Goal: Find specific fact: Find specific page/section

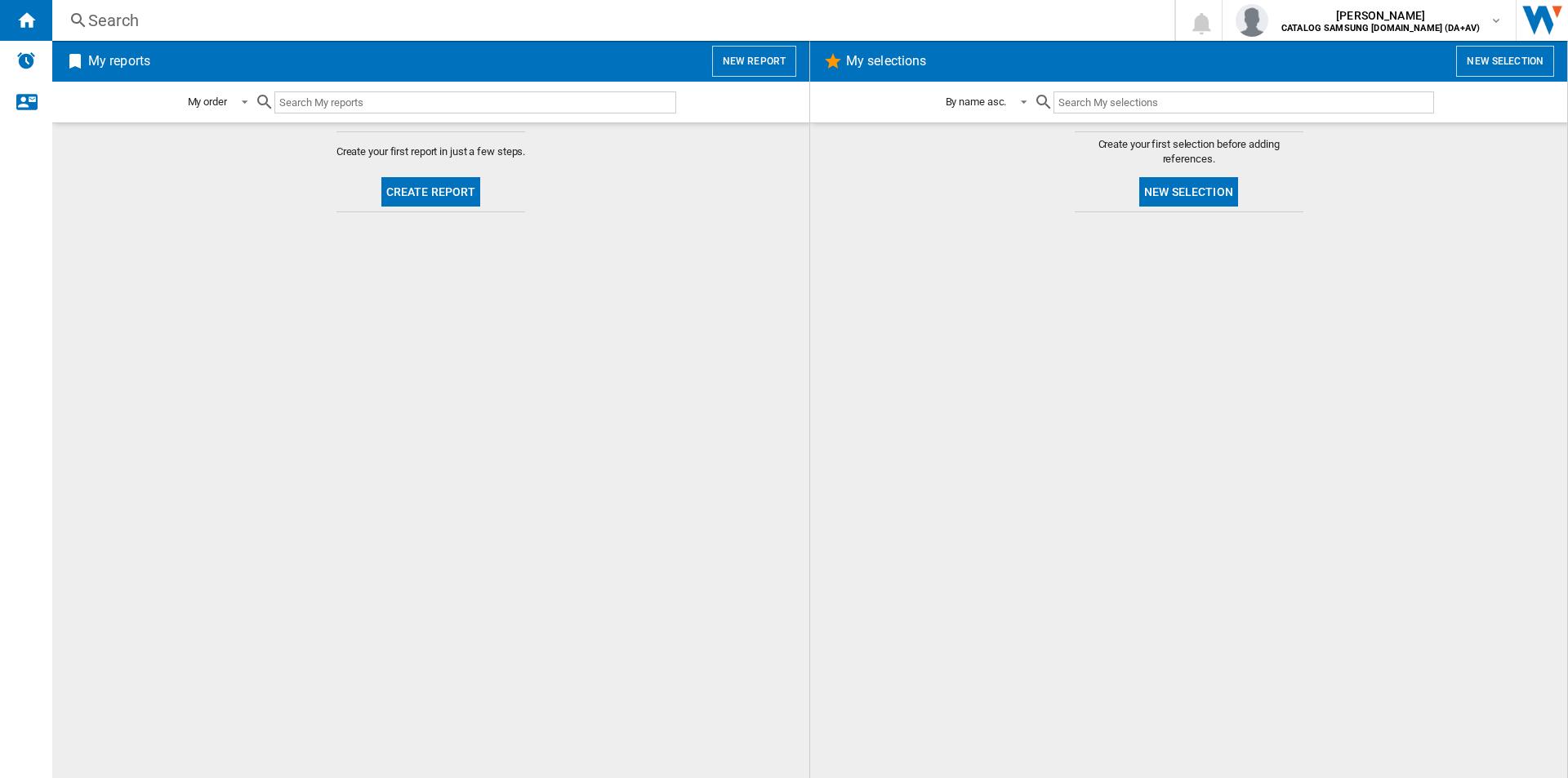
click at [610, 19] on div "Search" at bounding box center [610, 20] width 1044 height 23
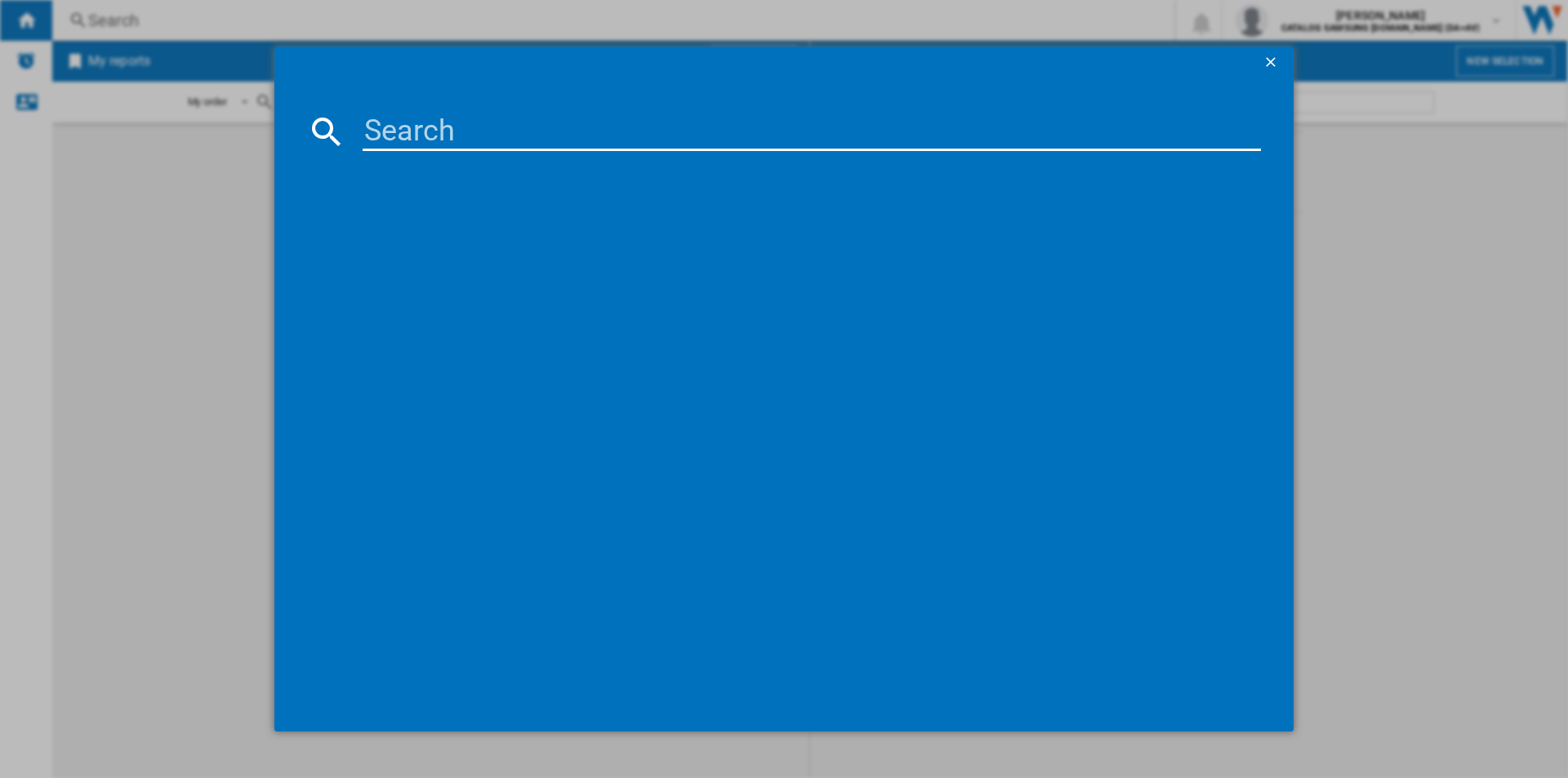
click at [522, 136] on input at bounding box center [811, 132] width 898 height 39
paste input "WW11DG5B25AEEU"
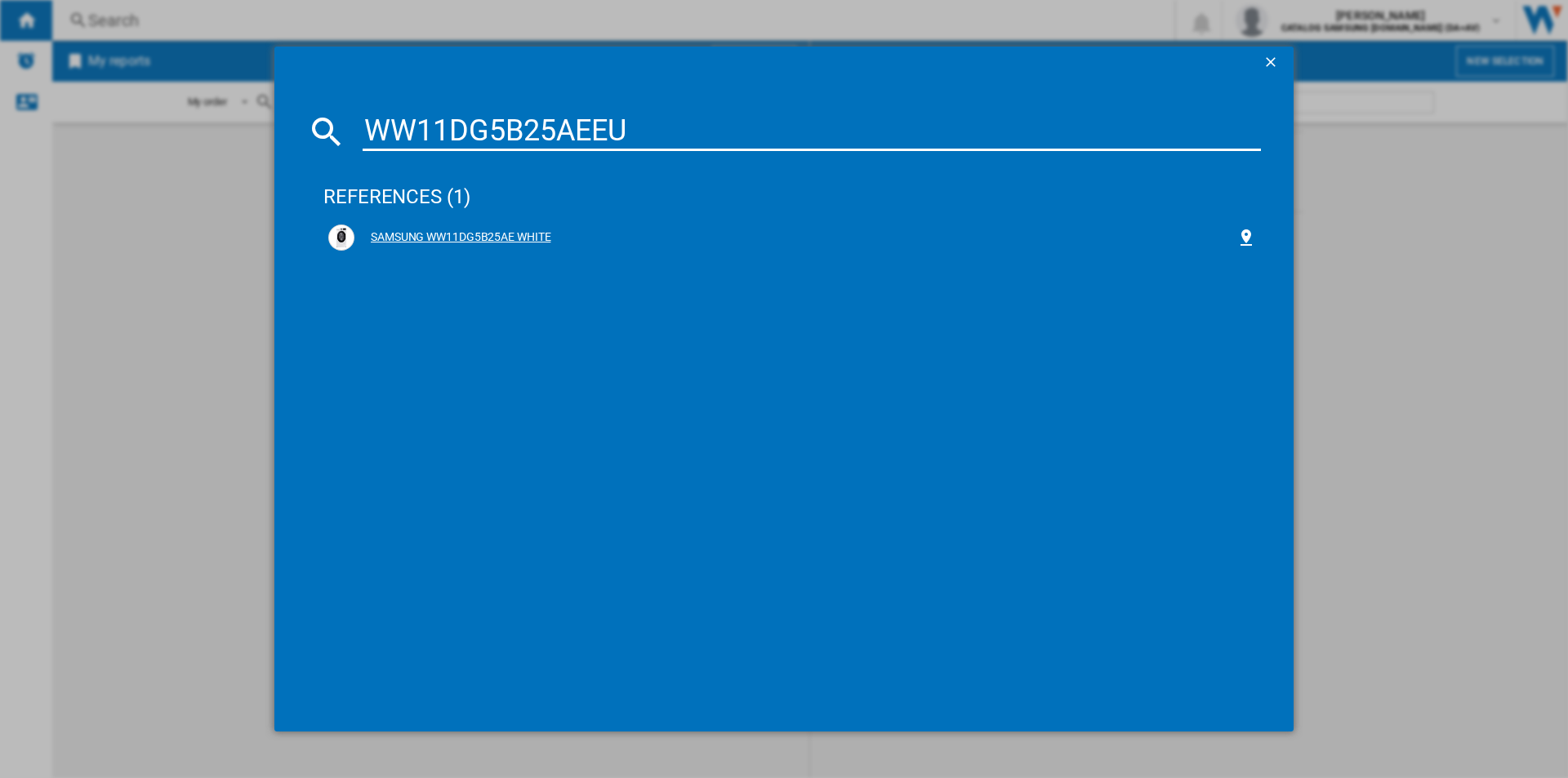
type input "WW11DG5B25AEEU"
click at [483, 236] on div "SAMSUNG WW11DG5B25AE WHITE" at bounding box center [795, 238] width 882 height 16
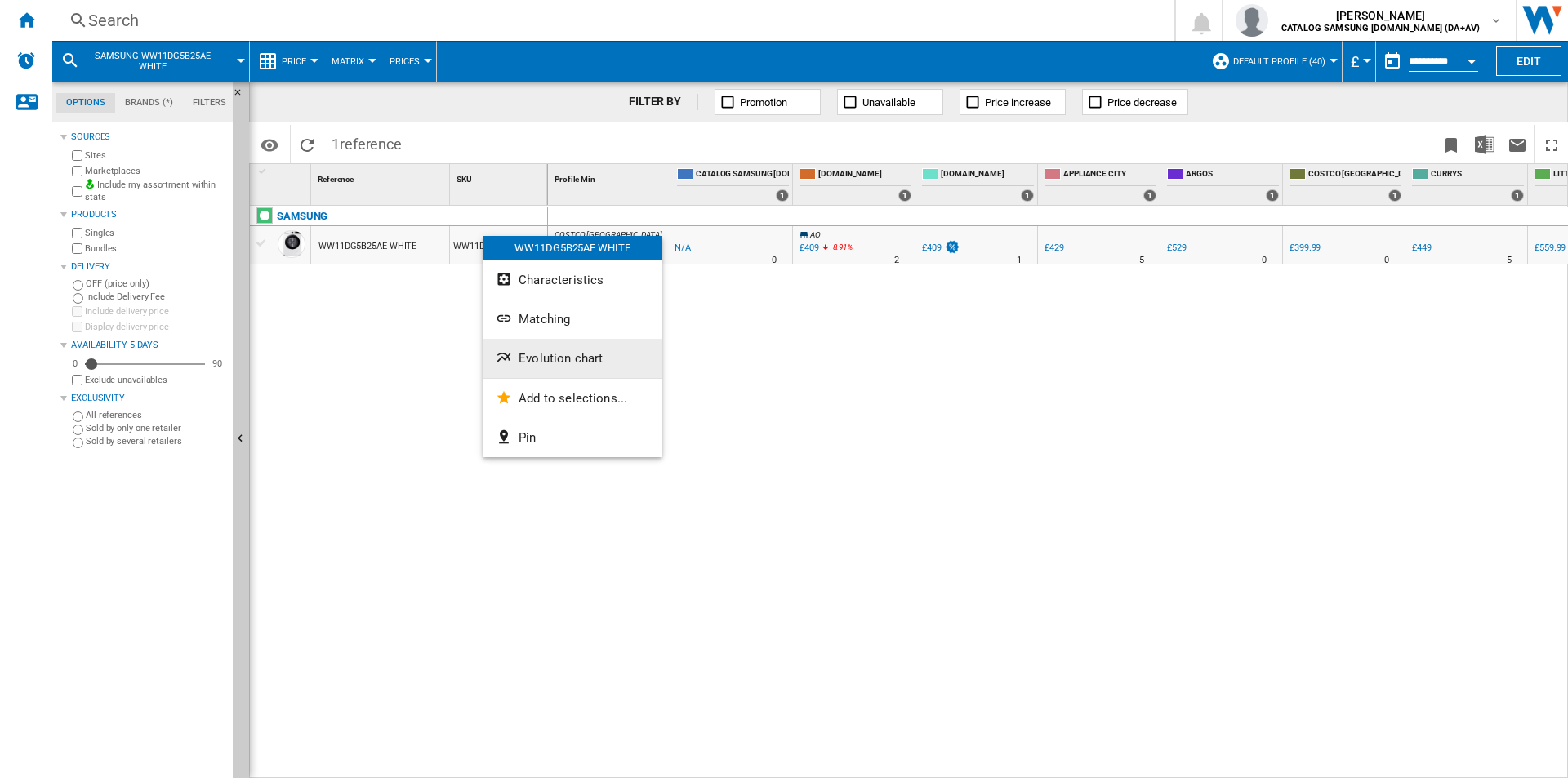
click at [547, 361] on span "Evolution chart" at bounding box center [560, 359] width 84 height 15
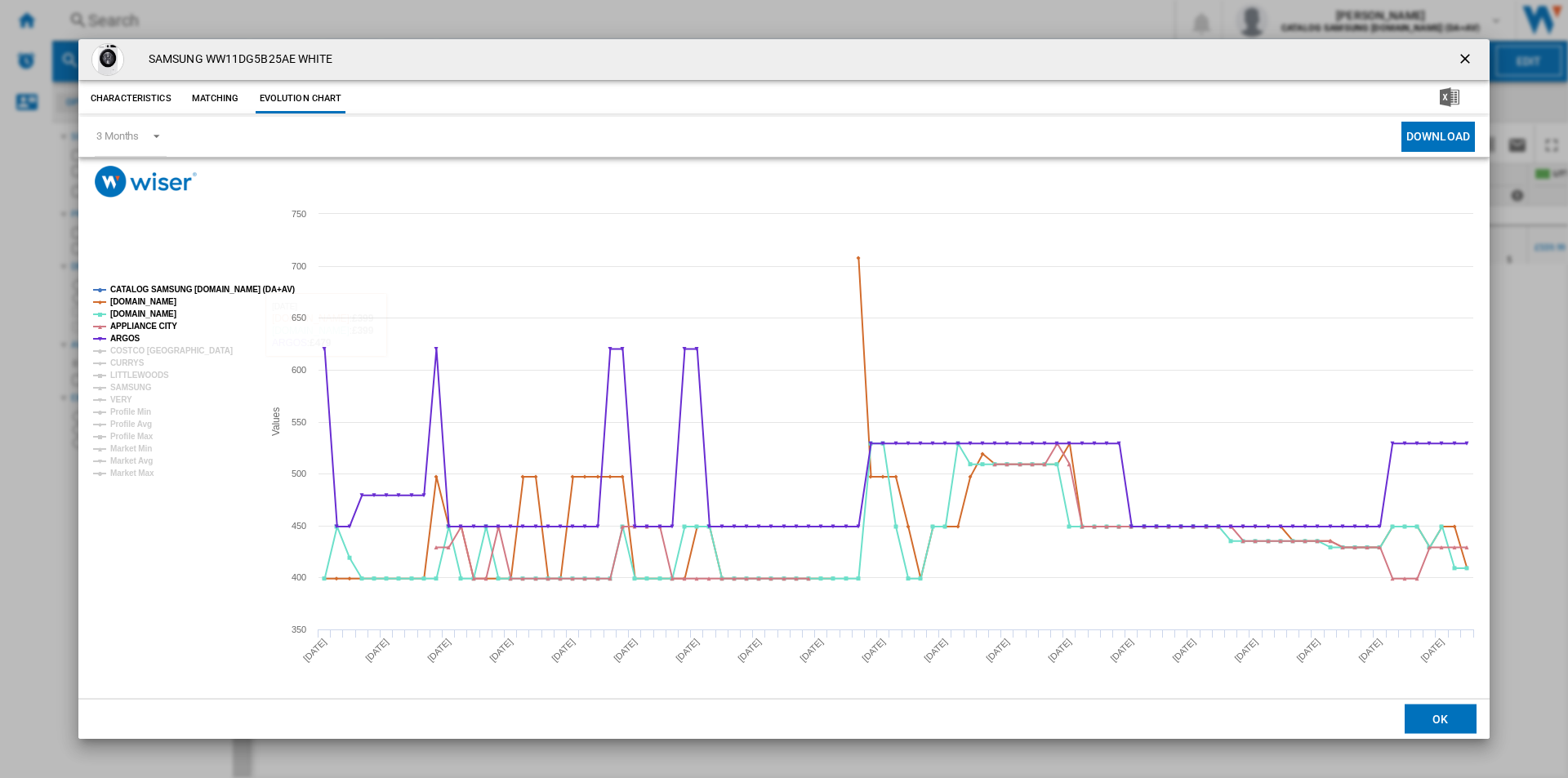
click at [177, 289] on tspan "CATALOG SAMSUNG [DOMAIN_NAME] (DA+AV)" at bounding box center [202, 290] width 185 height 9
click at [146, 299] on tspan "[DOMAIN_NAME]" at bounding box center [143, 302] width 66 height 9
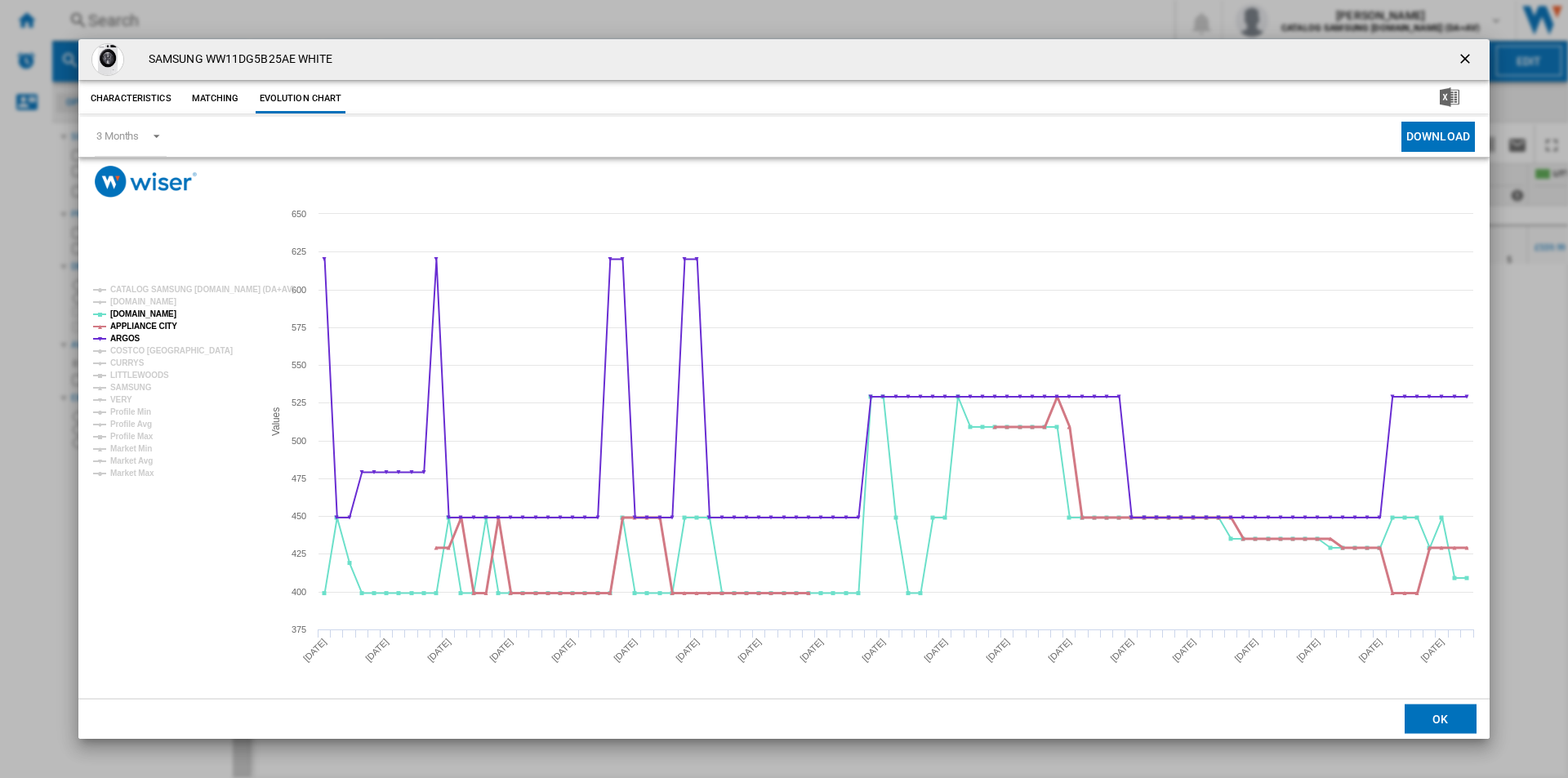
click at [139, 322] on tspan "APPLIANCE CITY" at bounding box center [144, 326] width 67 height 9
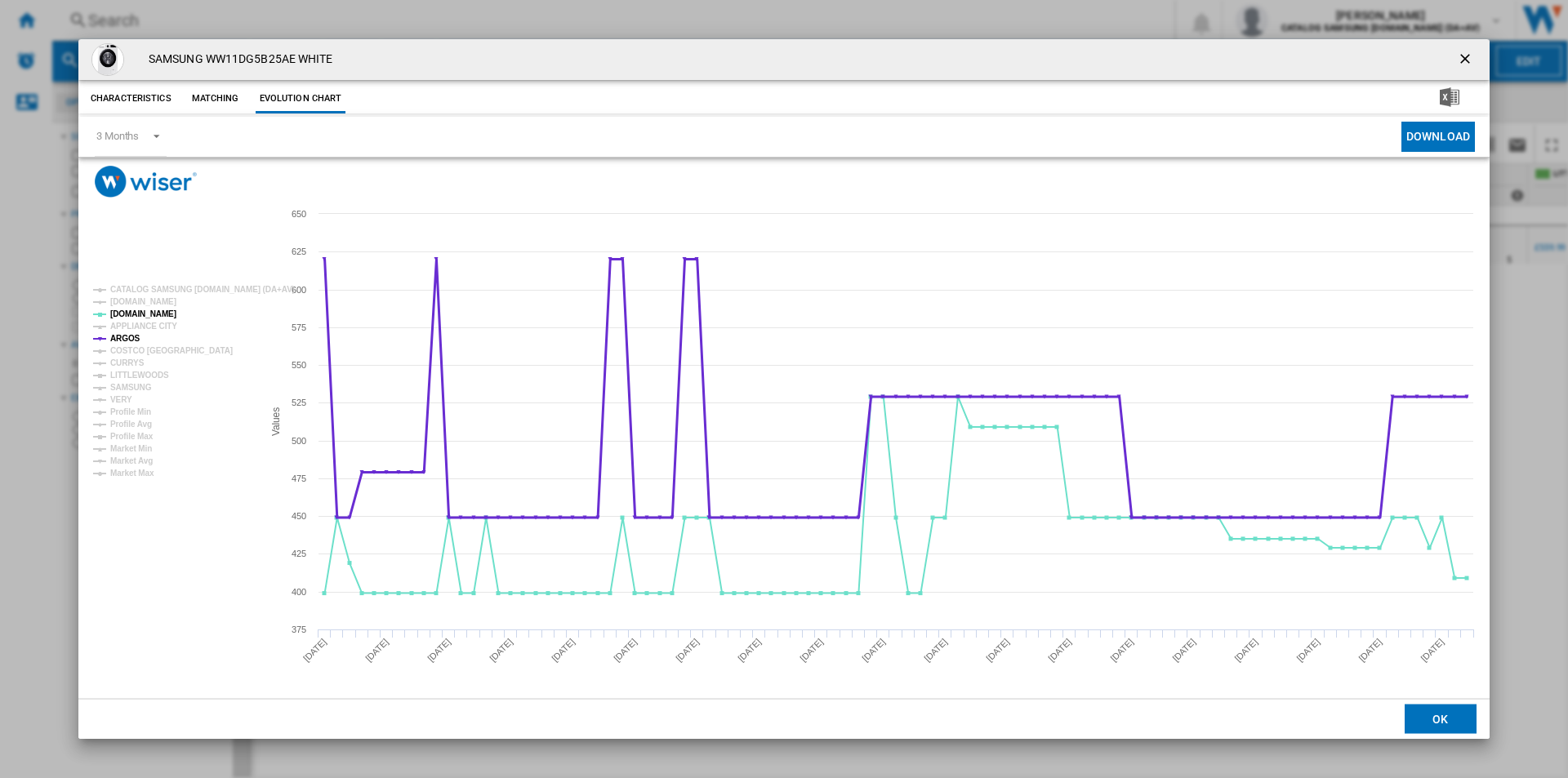
click at [126, 338] on tspan "ARGOS" at bounding box center [125, 338] width 30 height 9
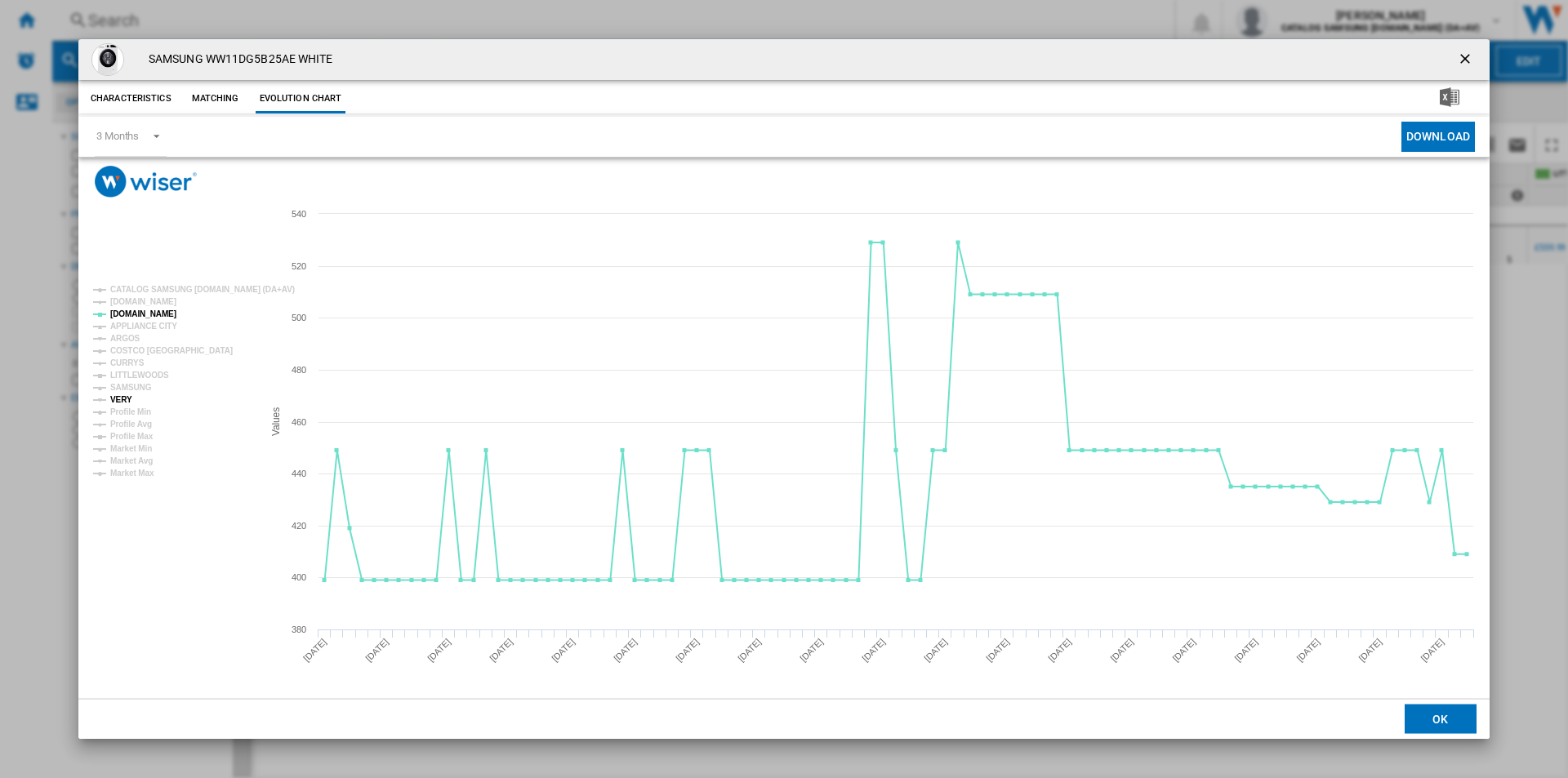
click at [123, 399] on tspan "VERY" at bounding box center [121, 400] width 22 height 9
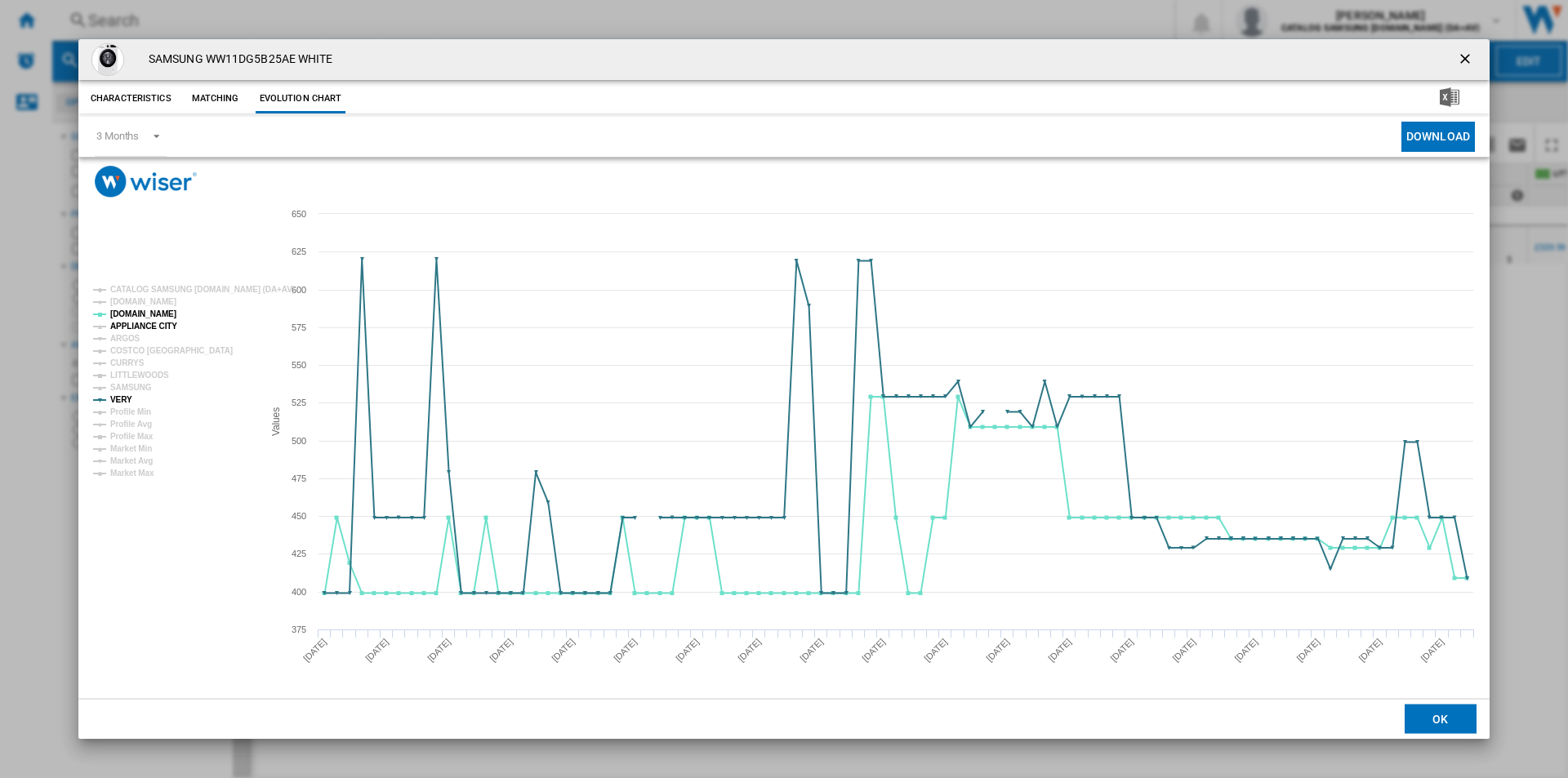
click at [160, 323] on tspan "APPLIANCE CITY" at bounding box center [144, 326] width 67 height 9
click at [124, 306] on tspan "[DOMAIN_NAME]" at bounding box center [143, 302] width 66 height 9
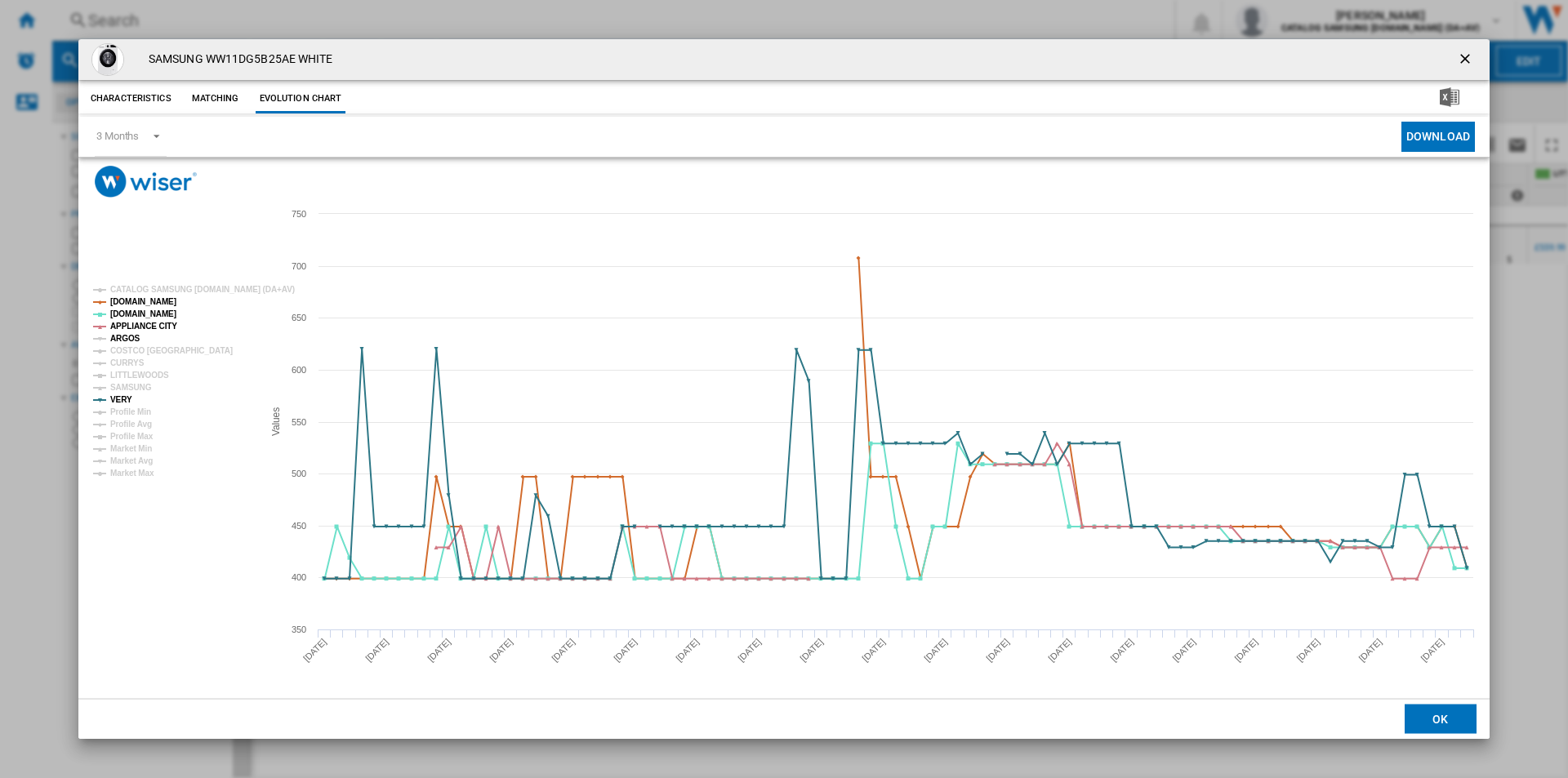
click at [125, 335] on tspan "ARGOS" at bounding box center [125, 338] width 30 height 9
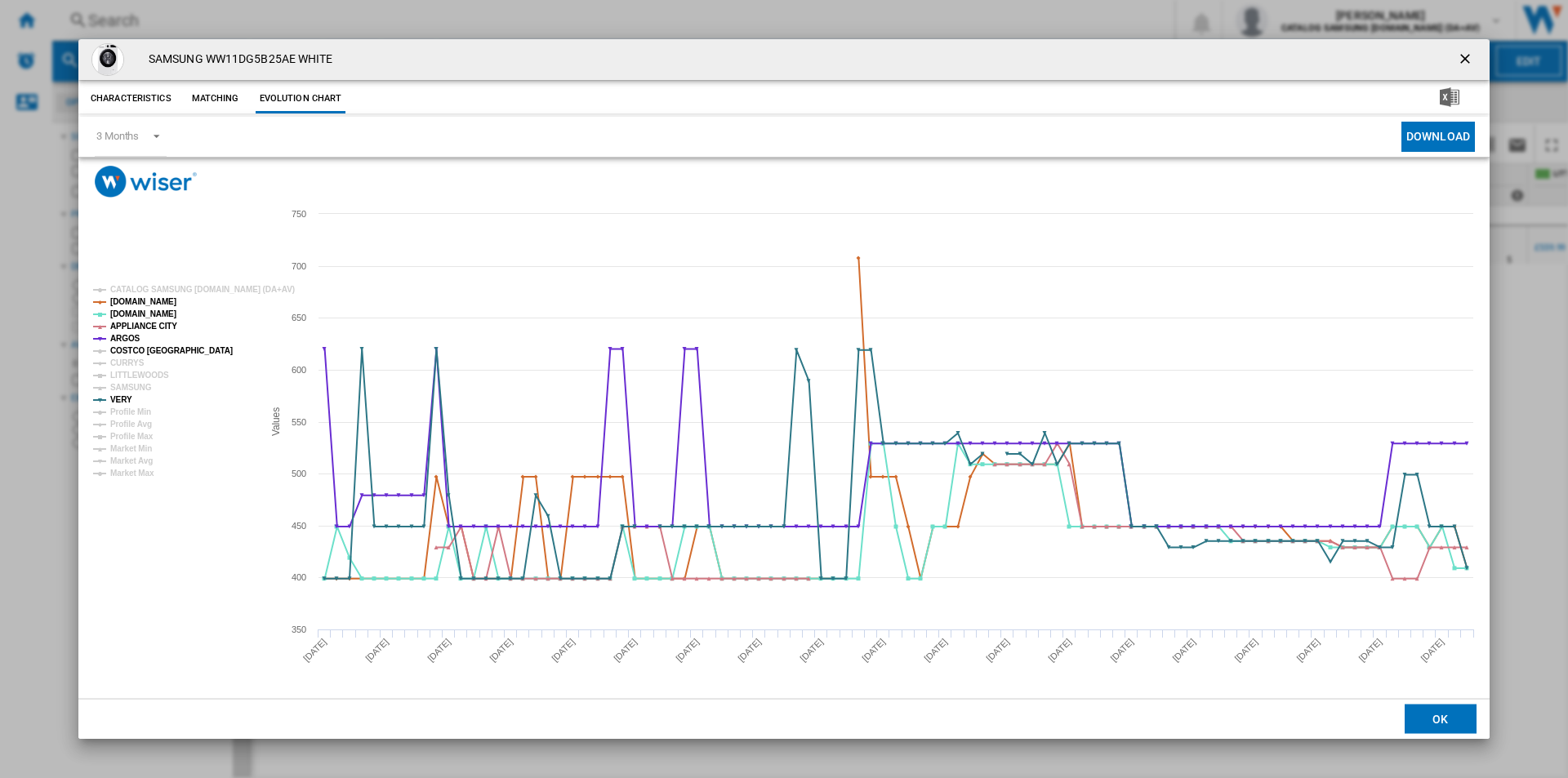
click at [128, 351] on tspan "COSTCO [GEOGRAPHIC_DATA]" at bounding box center [171, 351] width 123 height 9
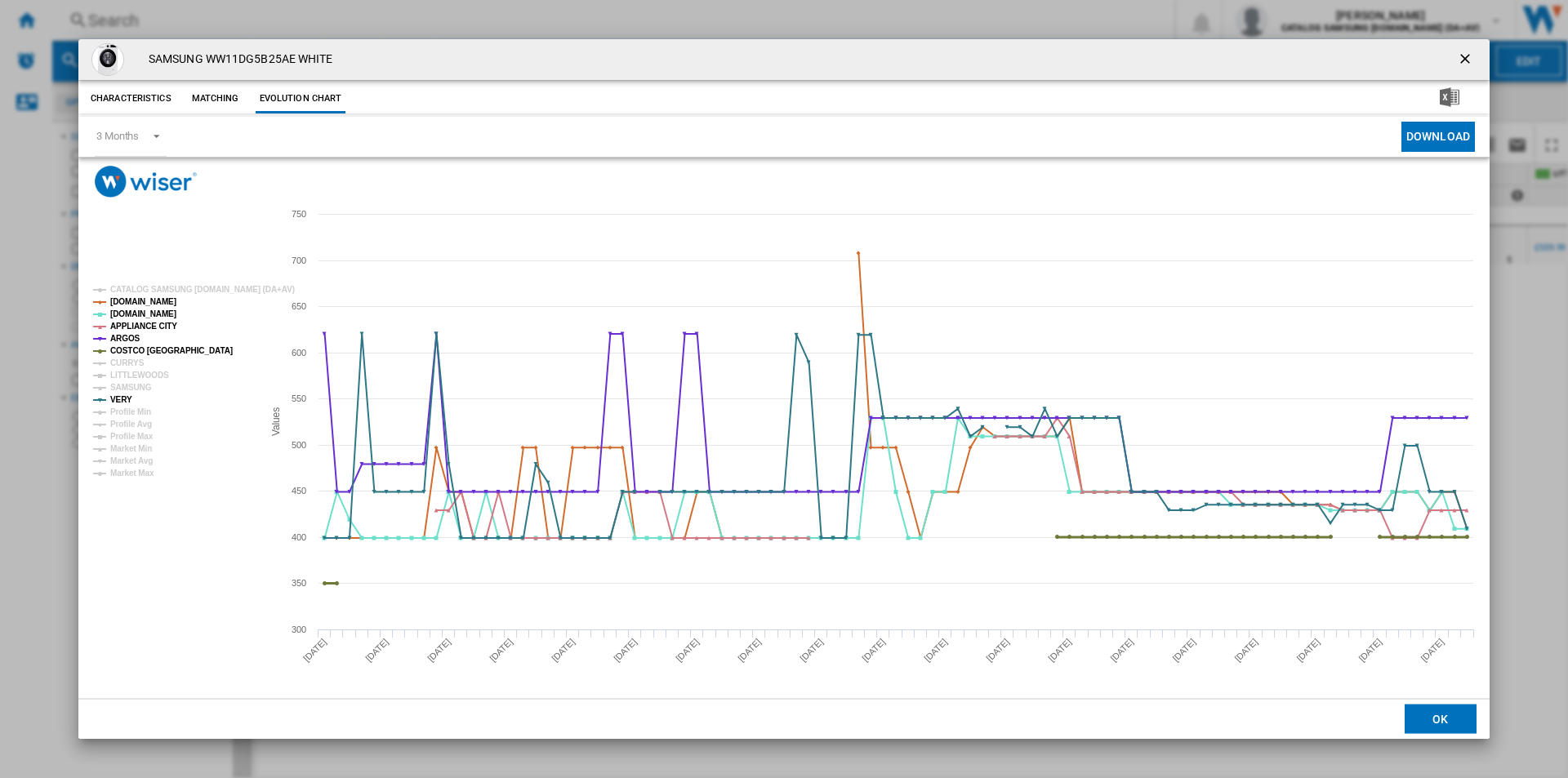
click at [125, 355] on tspan "COSTCO [GEOGRAPHIC_DATA]" at bounding box center [171, 351] width 123 height 9
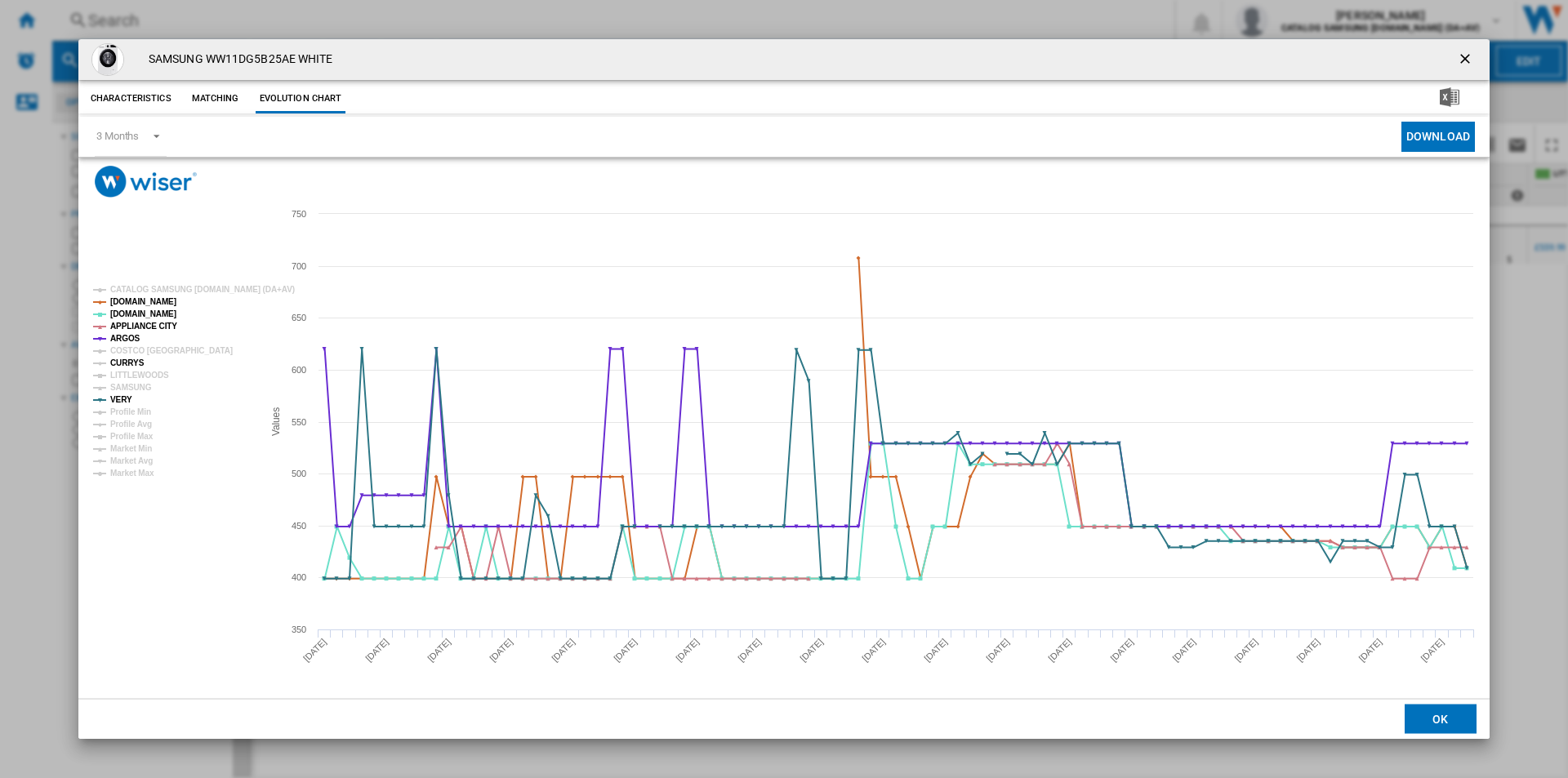
click at [125, 364] on tspan "CURRYS" at bounding box center [127, 363] width 34 height 9
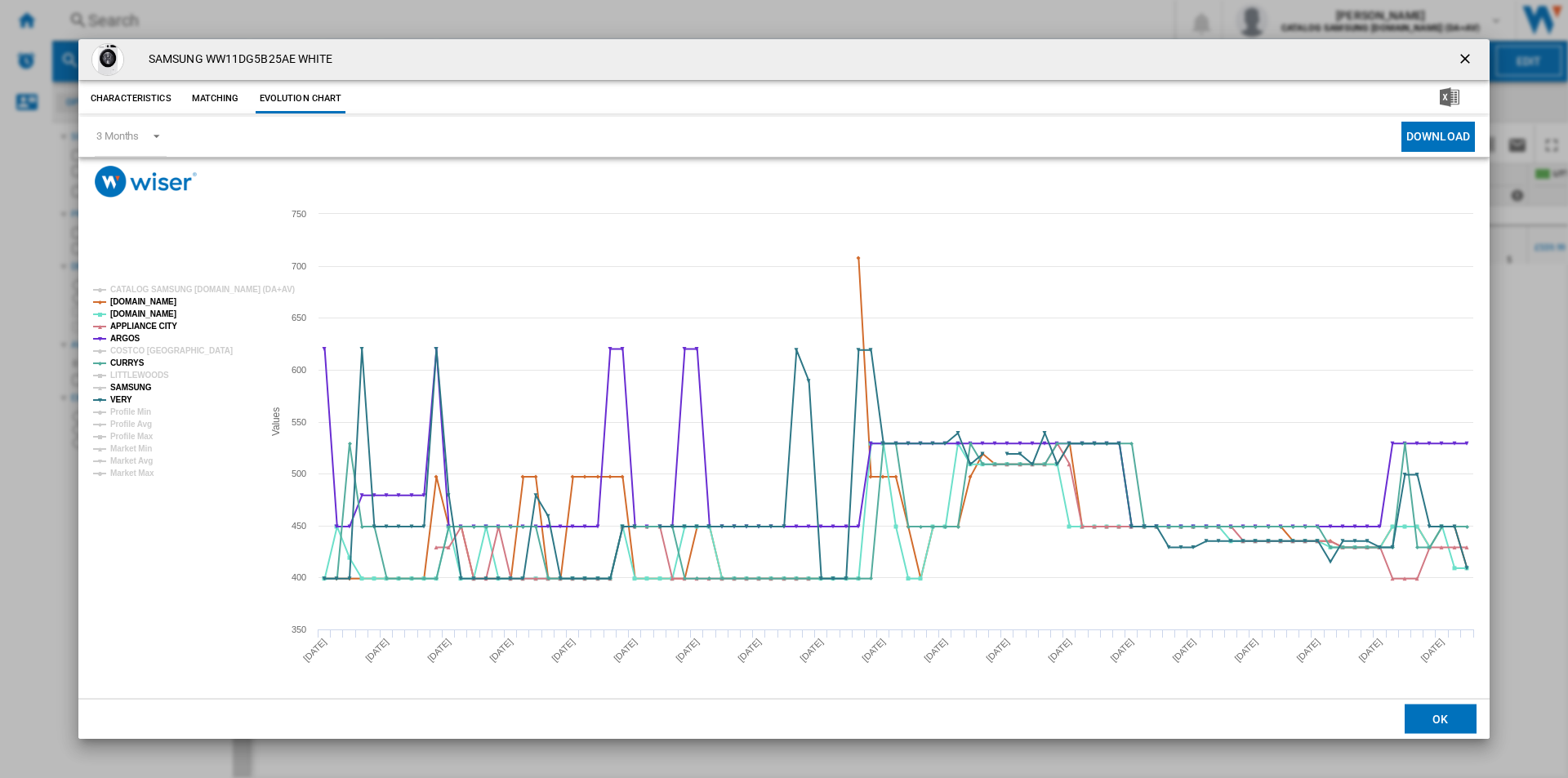
click at [129, 386] on tspan "SAMSUNG" at bounding box center [131, 388] width 41 height 9
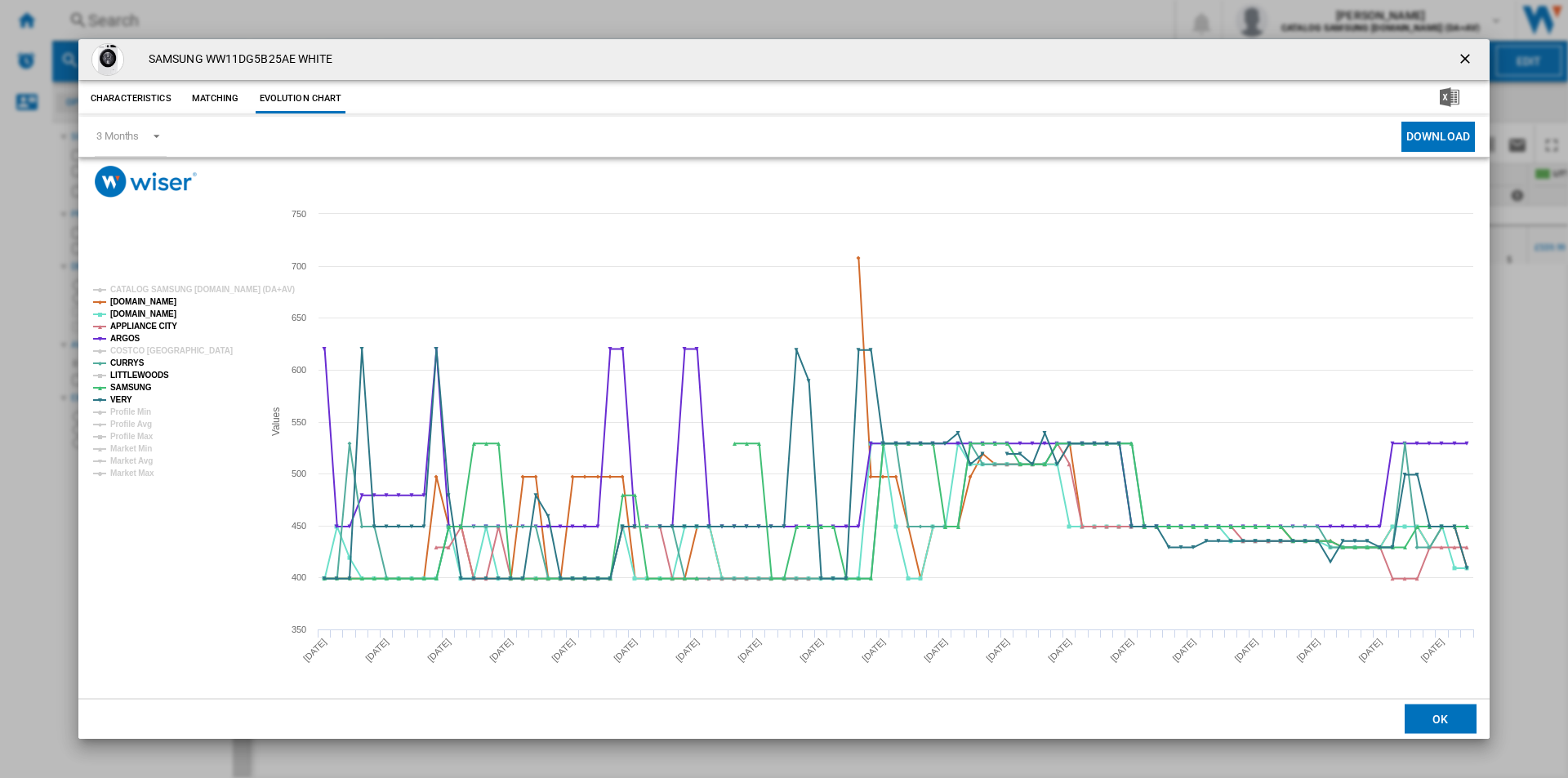
click at [137, 374] on tspan "LITTLEWOODS" at bounding box center [139, 375] width 59 height 9
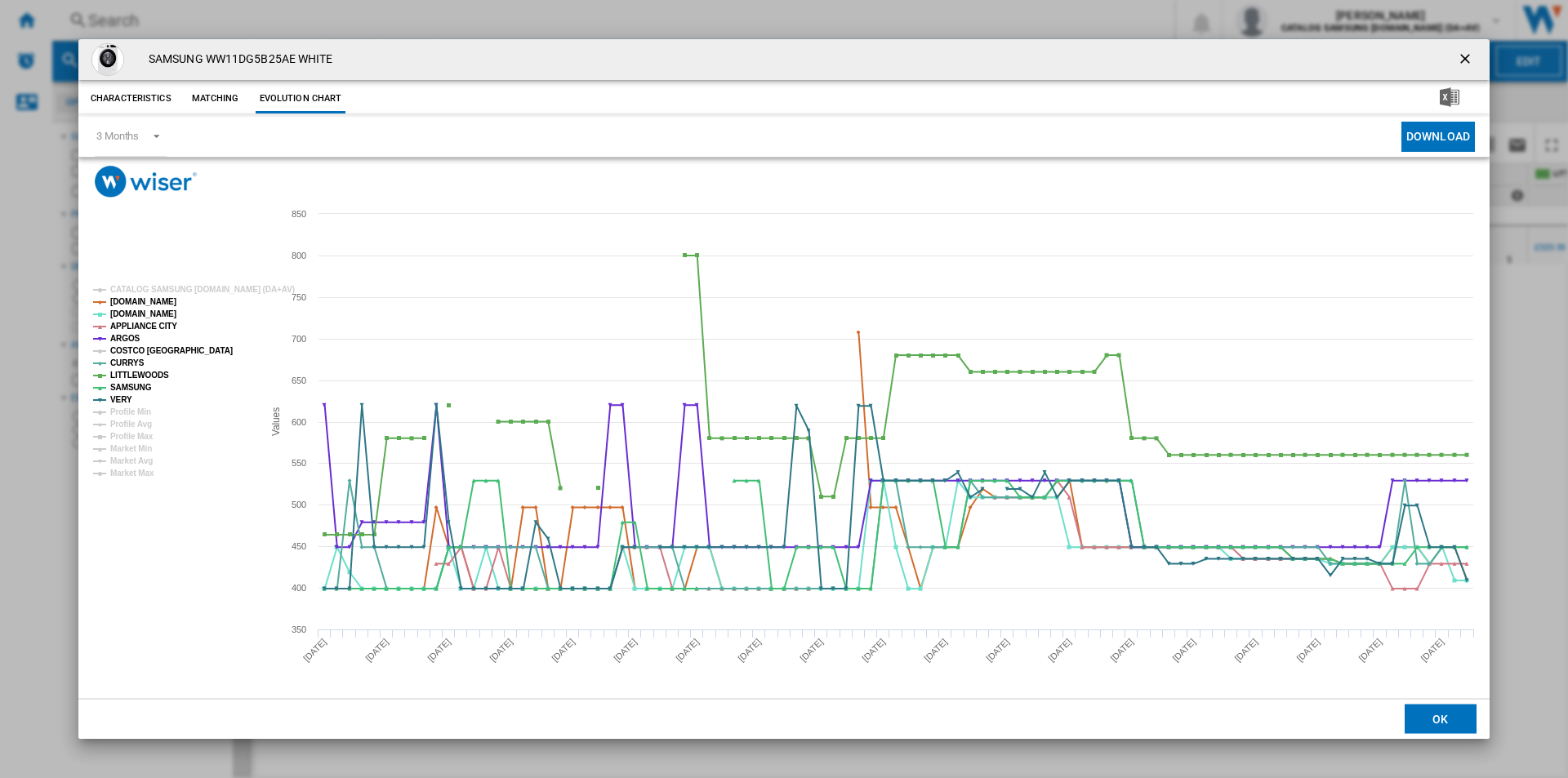
click at [132, 354] on tspan "COSTCO [GEOGRAPHIC_DATA]" at bounding box center [171, 351] width 123 height 9
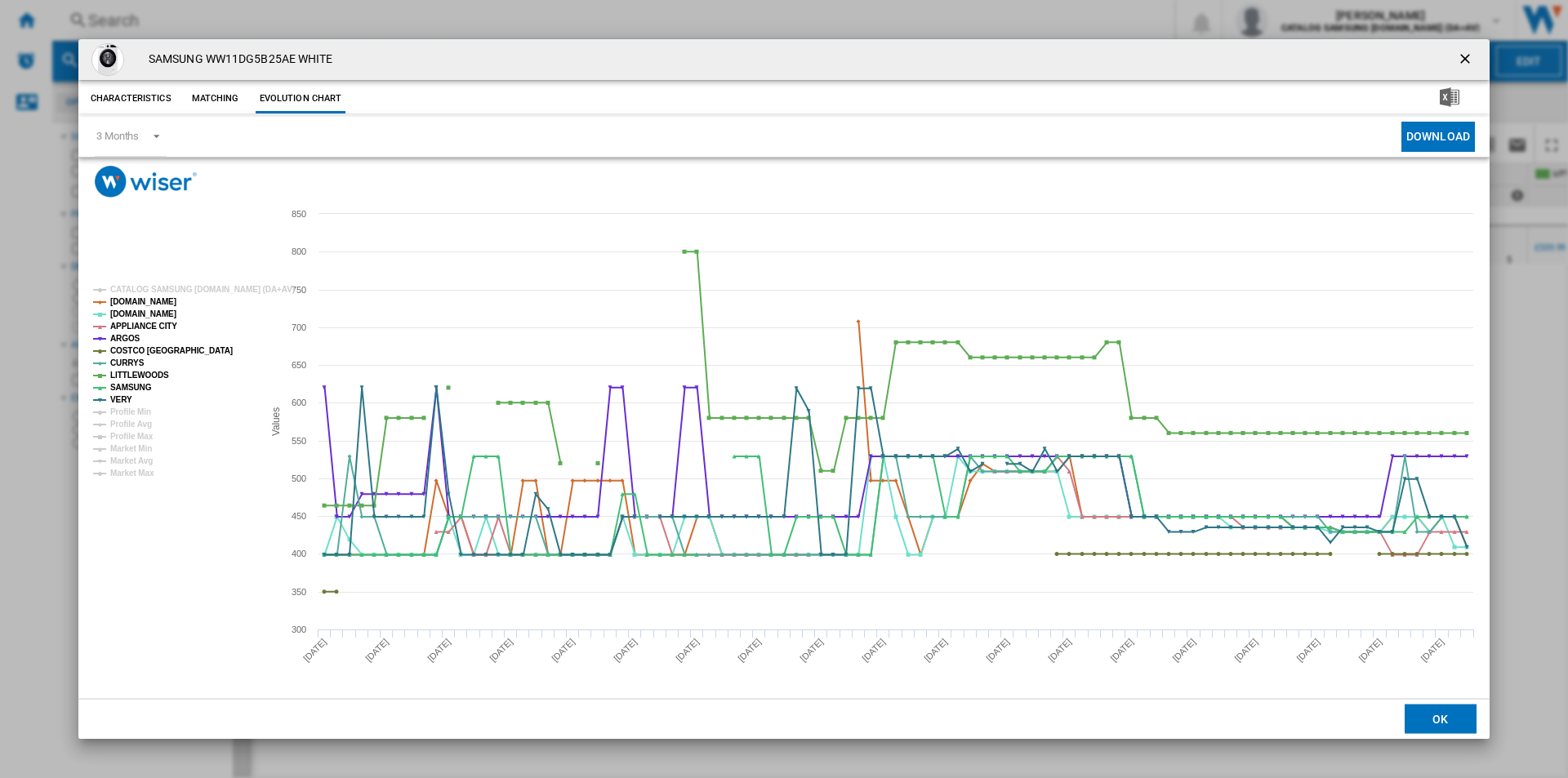
click at [1474, 53] on ng-md-icon "getI18NText('BUTTONS.CLOSE_DIALOG')" at bounding box center [1466, 60] width 19 height 19
